Goal: Obtain resource: Download file/media

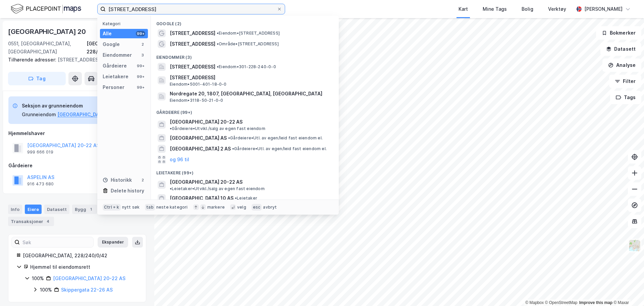
drag, startPoint x: 151, startPoint y: 11, endPoint x: 49, endPoint y: 11, distance: 102.4
click at [51, 9] on div "nordre gate 20 Kategori Alle 99+ Google 2 Eiendommer 3 Gårdeiere 99+ Leietakere…" at bounding box center [322, 9] width 644 height 18
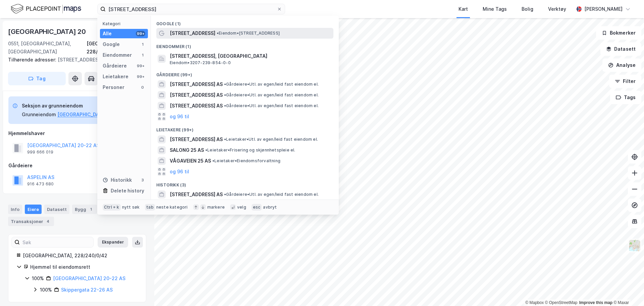
click at [210, 31] on span "[STREET_ADDRESS]" at bounding box center [193, 33] width 46 height 8
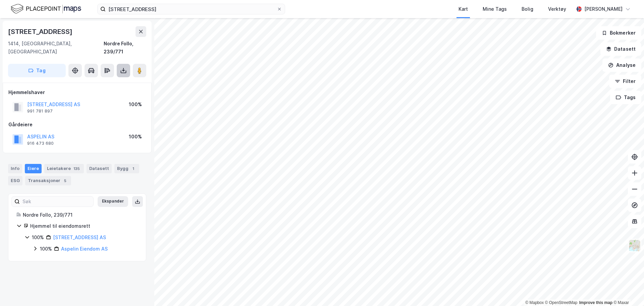
click at [125, 67] on icon at bounding box center [123, 70] width 7 height 7
click at [119, 79] on div "Last ned grunnbok" at bounding box center [94, 84] width 71 height 11
click at [126, 70] on icon at bounding box center [124, 71] width 6 height 3
click at [121, 79] on div "Last ned grunnbok" at bounding box center [94, 84] width 71 height 11
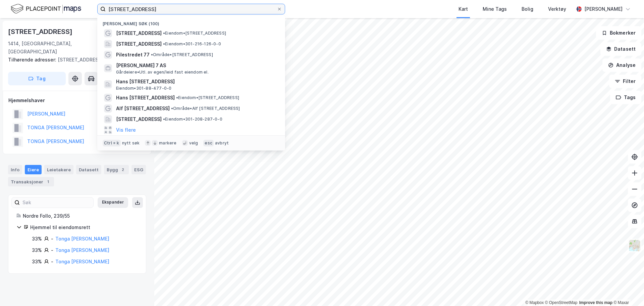
drag, startPoint x: 160, startPoint y: 8, endPoint x: 33, endPoint y: 5, distance: 127.2
click at [33, 5] on div "rosenholmveien 25 Nylige søk (100) Rosenholmveien 25 • Eiendom • Rosenholmveien…" at bounding box center [322, 9] width 644 height 18
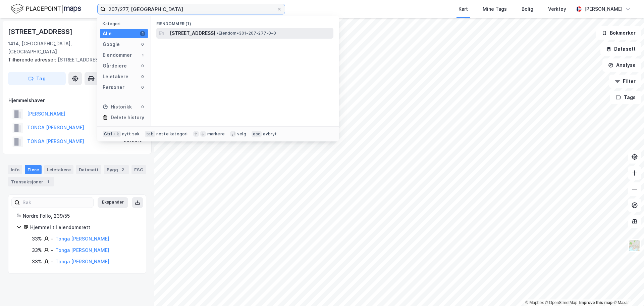
type input "207/277, [GEOGRAPHIC_DATA]"
click at [208, 36] on span "[STREET_ADDRESS]" at bounding box center [193, 33] width 46 height 8
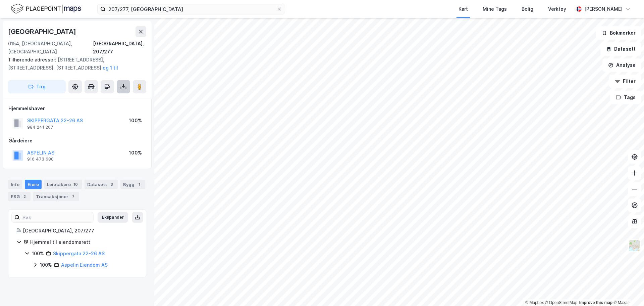
click at [122, 82] on button at bounding box center [123, 86] width 13 height 13
click at [110, 97] on div "Last ned grunnbok" at bounding box center [90, 99] width 39 height 5
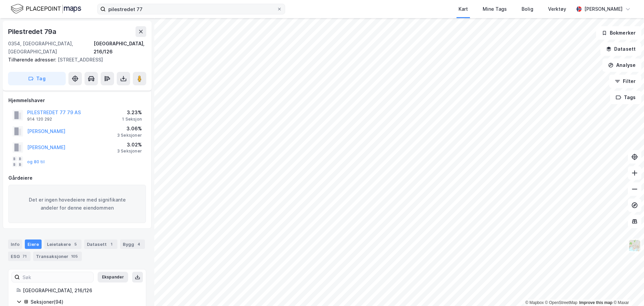
scroll to position [1119, 0]
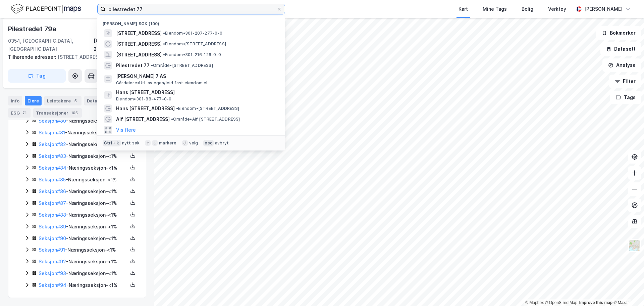
drag, startPoint x: 137, startPoint y: 7, endPoint x: 23, endPoint y: -2, distance: 114.2
click at [23, 0] on html "pilestredet [STREET_ADDRESS] • Eiendom • 301-207-277-0-0 [STREET_ADDRESS] • Eie…" at bounding box center [322, 153] width 644 height 306
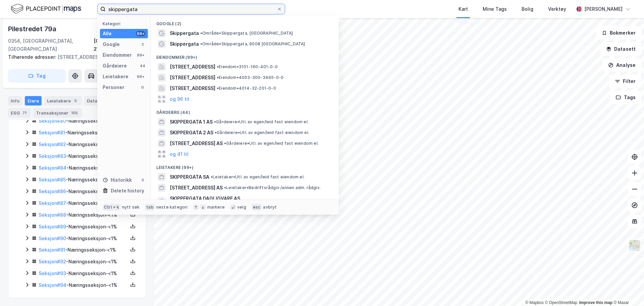
drag, startPoint x: 145, startPoint y: 8, endPoint x: 13, endPoint y: 3, distance: 132.0
click at [14, 3] on div "skippergata Kategori Alle 99+ Google 2 Eiendommer 99+ Gårdeiere 44 Leietakere 9…" at bounding box center [322, 9] width 644 height 18
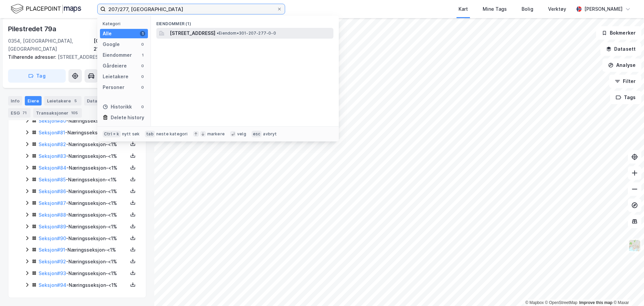
type input "207/277, [GEOGRAPHIC_DATA]"
click at [213, 35] on span "[STREET_ADDRESS]" at bounding box center [193, 33] width 46 height 8
